Goal: Task Accomplishment & Management: Manage account settings

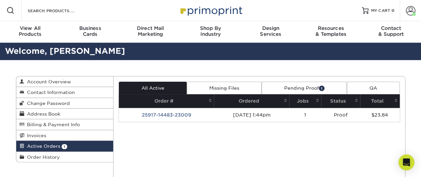
click at [222, 111] on td "[DATE] 1:44pm" at bounding box center [251, 115] width 75 height 14
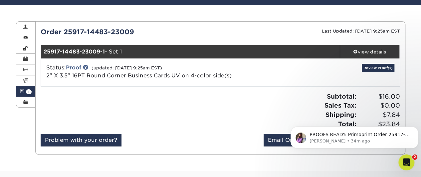
scroll to position [55, 0]
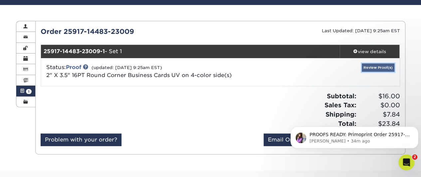
click at [371, 68] on link "Review Proof(s)" at bounding box center [378, 68] width 33 height 8
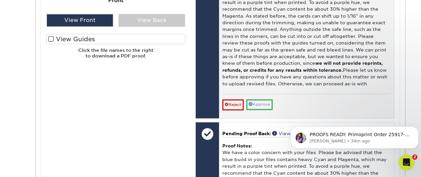
scroll to position [380, 0]
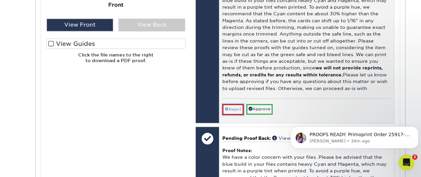
click at [232, 110] on link "Reject" at bounding box center [232, 109] width 21 height 11
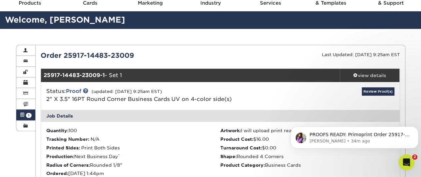
scroll to position [0, 0]
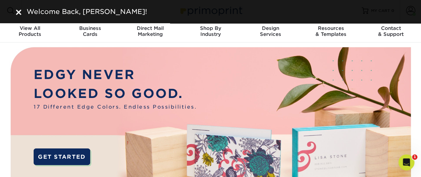
click at [414, 13] on div "Welcome Back, Jose!" at bounding box center [210, 11] width 421 height 23
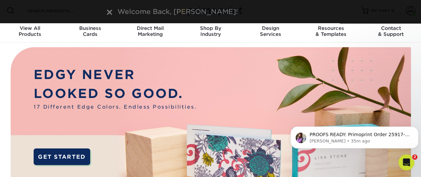
click at [410, 8] on div "Welcome Back, Jose!" at bounding box center [211, 12] width 400 height 10
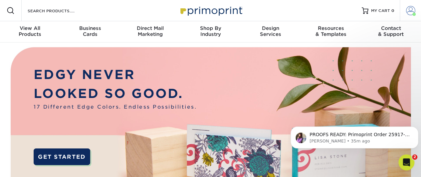
click at [406, 5] on link "Account" at bounding box center [410, 10] width 21 height 21
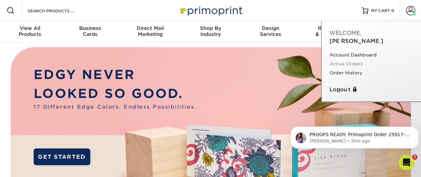
click at [343, 60] on link "Active Orders" at bounding box center [372, 64] width 84 height 9
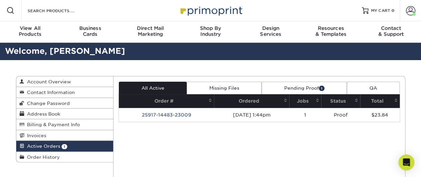
click at [238, 89] on link "Missing Files" at bounding box center [224, 88] width 75 height 13
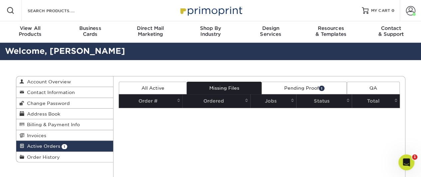
click at [163, 89] on link "All Active" at bounding box center [153, 88] width 68 height 13
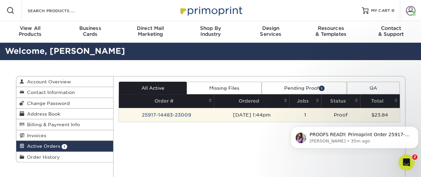
click at [159, 114] on td "25917-14483-23009" at bounding box center [166, 115] width 95 height 14
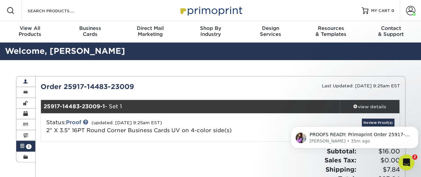
click at [25, 82] on span at bounding box center [25, 81] width 5 height 5
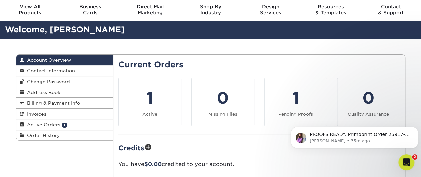
scroll to position [22, 0]
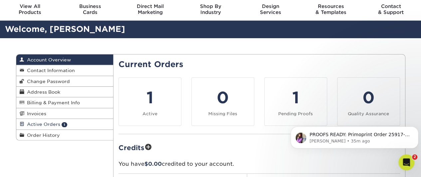
click at [36, 124] on span "Active Orders" at bounding box center [42, 124] width 36 height 5
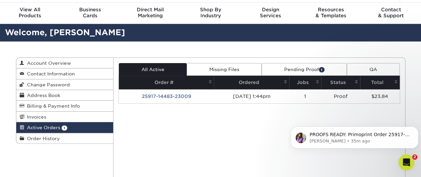
scroll to position [14, 0]
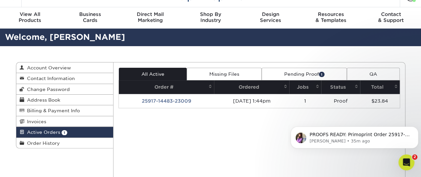
click at [311, 72] on link "Pending Proof 1" at bounding box center [304, 74] width 85 height 13
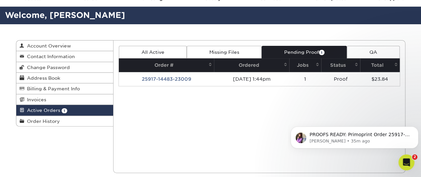
scroll to position [34, 0]
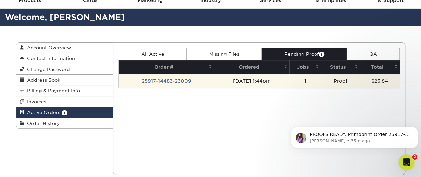
click at [154, 81] on td "25917-14483-23009" at bounding box center [166, 81] width 95 height 14
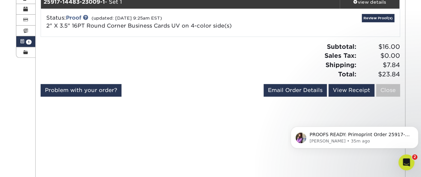
scroll to position [105, 0]
click at [366, 16] on link "Review Proof(s)" at bounding box center [378, 18] width 33 height 8
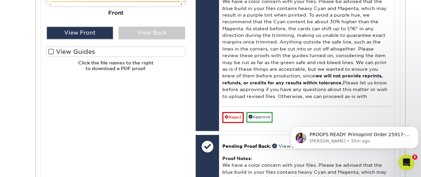
click at [52, 54] on span at bounding box center [51, 52] width 6 height 6
click at [0, 0] on input "View Guides" at bounding box center [0, 0] width 0 height 0
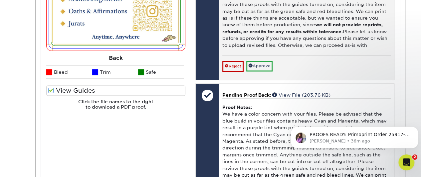
scroll to position [427, 0]
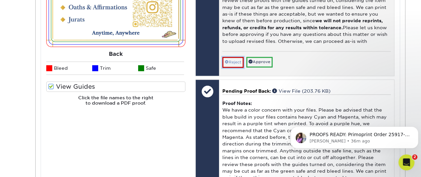
click at [235, 62] on link "Reject" at bounding box center [232, 62] width 21 height 11
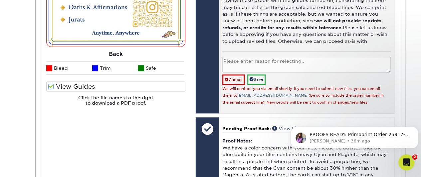
click at [263, 69] on textarea at bounding box center [306, 65] width 168 height 16
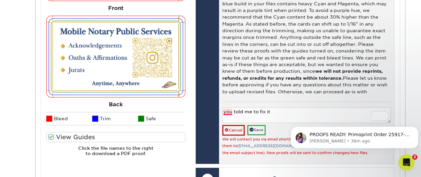
drag, startPoint x: 276, startPoint y: 113, endPoint x: 209, endPoint y: 116, distance: 67.0
click at [209, 116] on div "Front: Click to select or drag and drop the file here. Choose file Front: valer…" at bounding box center [294, 65] width 199 height 199
click at [223, 112] on textarea "updated files" at bounding box center [306, 116] width 168 height 16
type textarea "fixed/updated files"
click at [255, 129] on link "Save" at bounding box center [256, 130] width 18 height 10
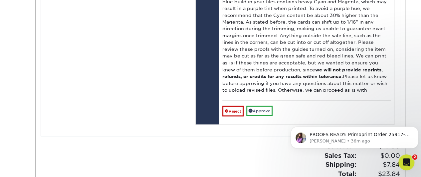
scroll to position [571, 0]
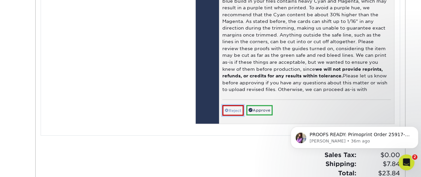
click at [232, 110] on link "Reject" at bounding box center [232, 110] width 21 height 11
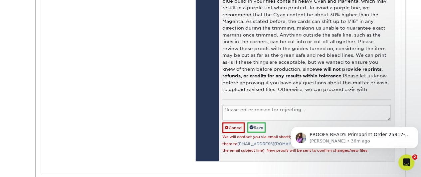
click at [244, 110] on textarea at bounding box center [306, 113] width 168 height 16
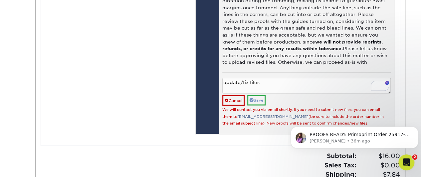
type textarea "update/fix files"
click at [260, 101] on link "Save" at bounding box center [256, 100] width 18 height 10
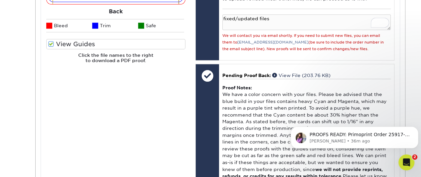
scroll to position [471, 0]
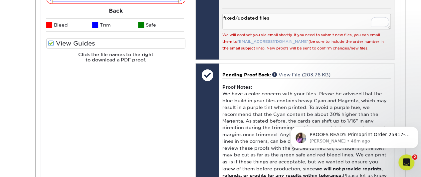
click at [266, 41] on link "[EMAIL_ADDRESS][DOMAIN_NAME]" at bounding box center [272, 42] width 71 height 4
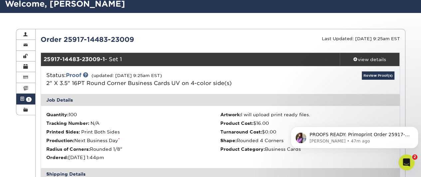
scroll to position [46, 0]
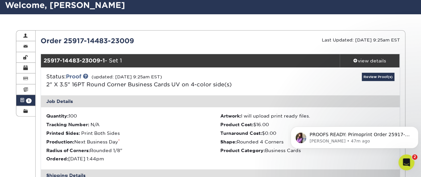
drag, startPoint x: 42, startPoint y: 43, endPoint x: 140, endPoint y: 41, distance: 98.2
click at [140, 41] on div "Order 25917-14483-23009" at bounding box center [128, 41] width 185 height 10
copy div "Order 25917-14483-23009"
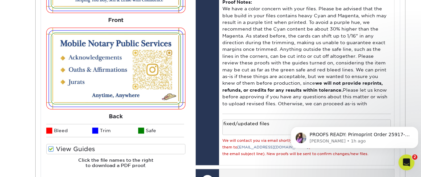
scroll to position [365, 0]
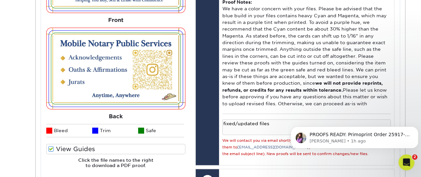
click at [79, 151] on label "View Guides" at bounding box center [115, 149] width 139 height 10
click at [0, 0] on input "View Guides" at bounding box center [0, 0] width 0 height 0
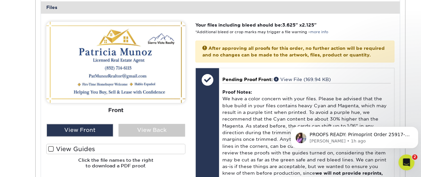
click at [79, 151] on label "View Guides" at bounding box center [115, 149] width 139 height 10
click at [0, 0] on input "View Guides" at bounding box center [0, 0] width 0 height 0
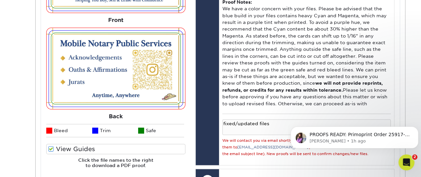
click at [79, 151] on label "View Guides" at bounding box center [115, 149] width 139 height 10
click at [0, 0] on input "View Guides" at bounding box center [0, 0] width 0 height 0
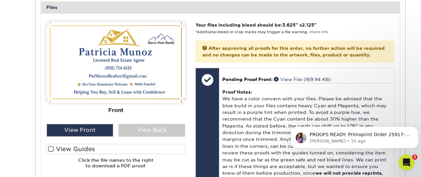
click at [79, 151] on label "View Guides" at bounding box center [115, 149] width 139 height 10
click at [0, 0] on input "View Guides" at bounding box center [0, 0] width 0 height 0
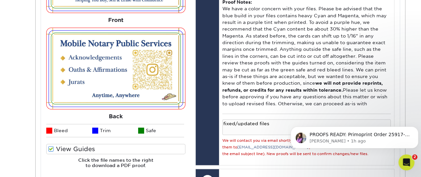
click at [79, 151] on label "View Guides" at bounding box center [115, 149] width 139 height 10
click at [0, 0] on input "View Guides" at bounding box center [0, 0] width 0 height 0
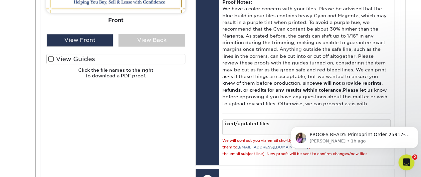
scroll to position [275, 0]
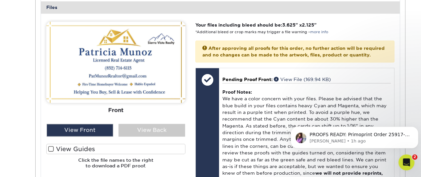
click at [79, 151] on label "View Guides" at bounding box center [115, 149] width 139 height 10
click at [0, 0] on input "View Guides" at bounding box center [0, 0] width 0 height 0
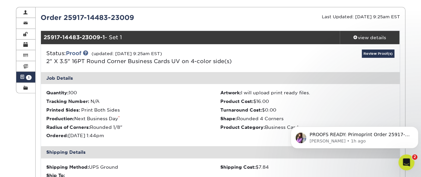
scroll to position [69, 0]
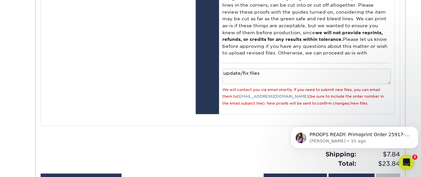
scroll to position [607, 0]
